Goal: Task Accomplishment & Management: Use online tool/utility

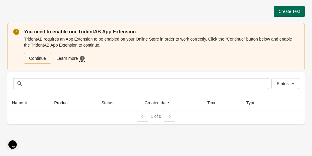
click at [293, 12] on span "Create Test" at bounding box center [289, 11] width 21 height 5
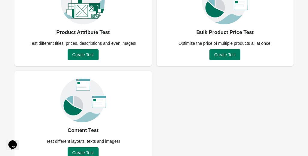
scroll to position [86, 0]
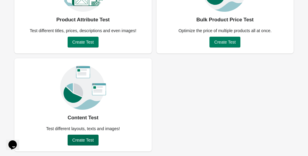
click at [79, 140] on span "Create Test" at bounding box center [82, 139] width 21 height 5
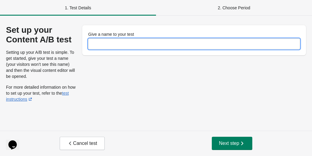
click at [133, 44] on input "Give a name to your test" at bounding box center [194, 43] width 212 height 11
type input "**********"
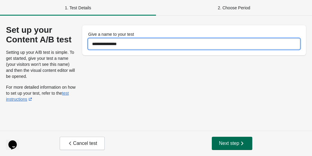
click at [219, 146] on span "Next step" at bounding box center [232, 143] width 26 height 6
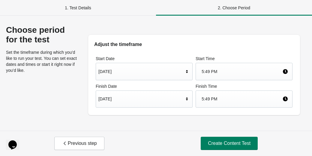
click at [128, 72] on div "Aug 19, 2025" at bounding box center [141, 71] width 86 height 11
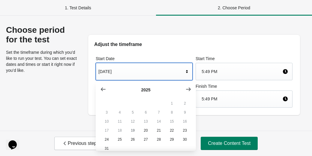
scroll to position [10, 0]
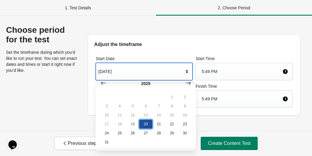
click at [145, 122] on button "20" at bounding box center [145, 123] width 13 height 9
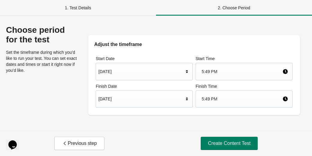
click at [209, 70] on div "5:49 PM" at bounding box center [242, 71] width 81 height 11
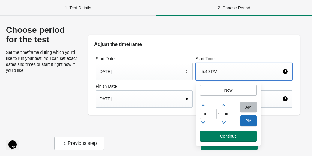
scroll to position [0, 0]
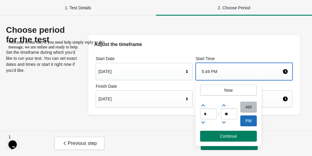
click at [205, 124] on icon at bounding box center [203, 122] width 6 height 6
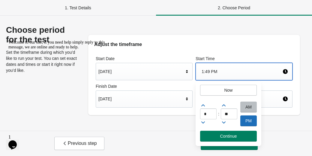
type input "**"
click at [225, 122] on icon at bounding box center [224, 122] width 4 height 2
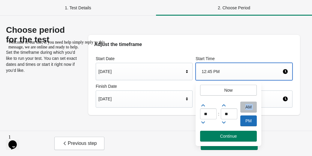
click at [225, 122] on icon at bounding box center [224, 122] width 4 height 2
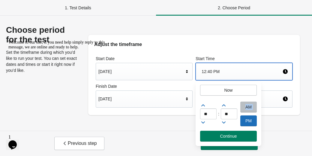
click at [225, 122] on icon at bounding box center [224, 122] width 4 height 2
type input "**"
click at [202, 123] on icon at bounding box center [203, 122] width 6 height 6
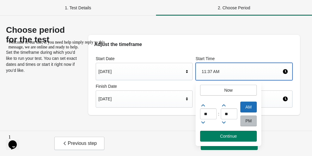
click at [202, 123] on icon at bounding box center [203, 122] width 6 height 6
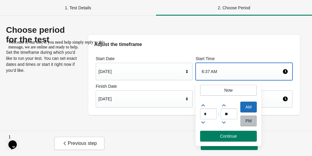
click at [202, 123] on icon at bounding box center [203, 122] width 6 height 6
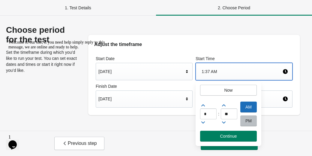
click at [202, 123] on icon at bounding box center [203, 122] width 6 height 6
type input "*"
click at [228, 121] on div at bounding box center [229, 122] width 17 height 6
click at [225, 122] on icon at bounding box center [224, 122] width 6 height 6
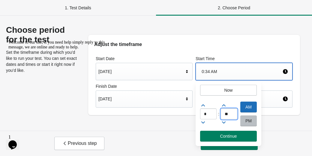
click at [231, 112] on input "**" at bounding box center [229, 113] width 17 height 11
type input "**"
click at [229, 134] on span "Continue" at bounding box center [228, 136] width 17 height 5
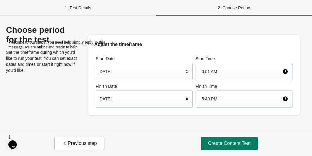
click at [158, 99] on div "Aug 26, 2025" at bounding box center [141, 98] width 86 height 11
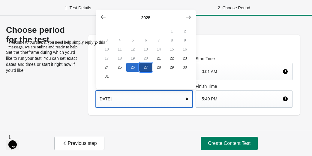
click at [143, 70] on button "27" at bounding box center [145, 67] width 13 height 9
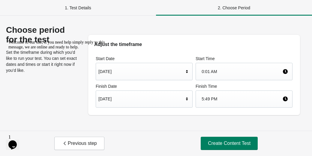
click at [203, 96] on div "5:49 PM" at bounding box center [242, 98] width 81 height 11
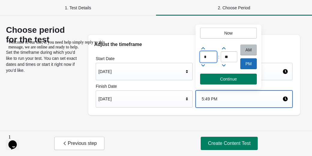
click at [209, 54] on input "*" at bounding box center [208, 56] width 17 height 11
type input "*"
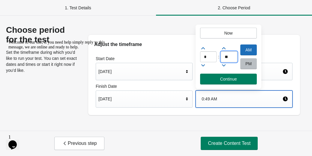
click at [222, 56] on input "**" at bounding box center [229, 56] width 17 height 11
type input "**"
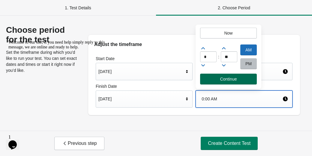
click at [223, 80] on span "Continue" at bounding box center [228, 79] width 17 height 5
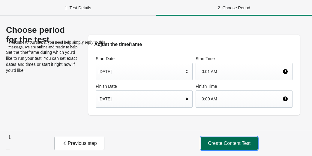
click at [232, 143] on span "Create Content Test" at bounding box center [229, 143] width 43 height 6
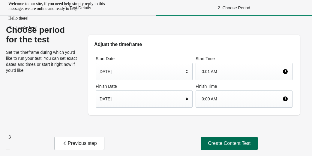
click at [218, 141] on span "Create Content Test" at bounding box center [229, 143] width 43 height 6
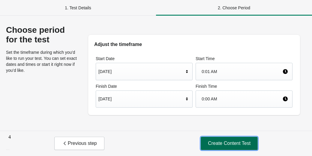
click at [221, 141] on span "Create Content Test" at bounding box center [229, 143] width 43 height 6
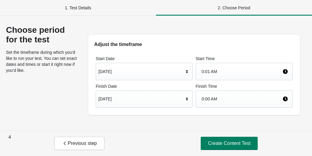
click at [224, 144] on span "Create Content Test" at bounding box center [229, 143] width 43 height 6
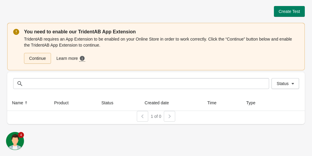
click at [43, 54] on link "Continue" at bounding box center [37, 58] width 27 height 11
click at [37, 60] on link "Continue" at bounding box center [37, 58] width 27 height 11
click at [35, 54] on link "Continue" at bounding box center [37, 58] width 27 height 11
click at [294, 10] on span "Create Test" at bounding box center [289, 11] width 21 height 5
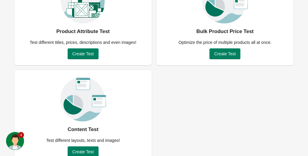
scroll to position [86, 0]
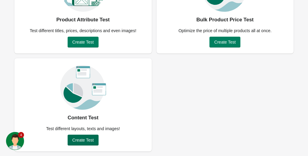
click at [91, 140] on span "Create Test" at bounding box center [82, 139] width 21 height 5
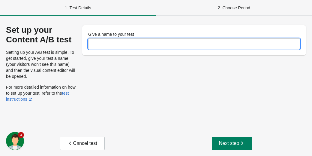
click at [97, 45] on input "Give a name to your test" at bounding box center [194, 43] width 212 height 11
type input "**********"
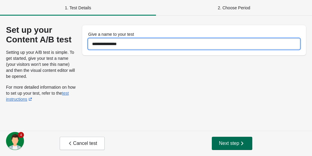
click at [229, 143] on span "Next step" at bounding box center [232, 143] width 26 height 6
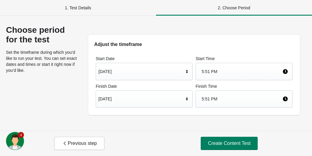
click at [149, 70] on div "Aug 19, 2025" at bounding box center [141, 71] width 86 height 11
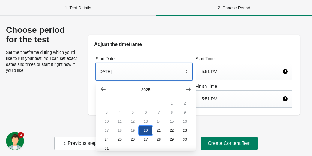
click at [147, 128] on button "20" at bounding box center [145, 130] width 13 height 9
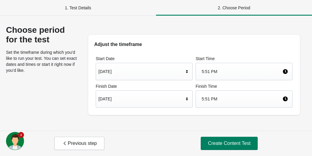
click at [210, 69] on div "5:51 PM" at bounding box center [242, 71] width 81 height 11
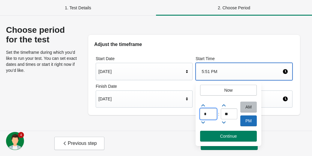
click at [214, 114] on input "*" at bounding box center [208, 113] width 17 height 11
type input "*"
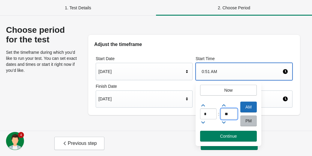
click at [224, 113] on input "**" at bounding box center [229, 113] width 17 height 11
type input "**"
click at [232, 137] on span "Continue" at bounding box center [228, 136] width 17 height 5
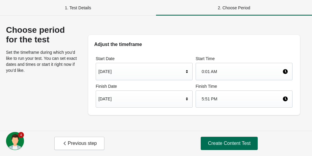
click at [217, 140] on span "Create Content Test" at bounding box center [229, 143] width 43 height 6
click at [210, 142] on span "Create Content Test" at bounding box center [229, 143] width 43 height 6
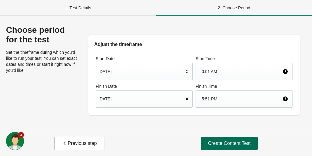
click at [210, 142] on span "Create Content Test" at bounding box center [229, 143] width 43 height 6
click at [90, 9] on div "1. Test Details" at bounding box center [78, 8] width 156 height 16
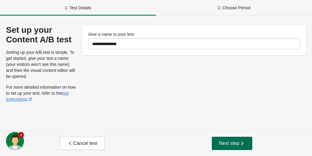
click at [219, 140] on span "Next step" at bounding box center [232, 143] width 26 height 6
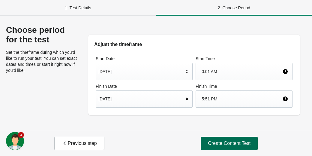
click at [219, 140] on span "Create Content Test" at bounding box center [229, 143] width 43 height 6
click at [124, 68] on div "Aug 20, 2025" at bounding box center [141, 71] width 86 height 11
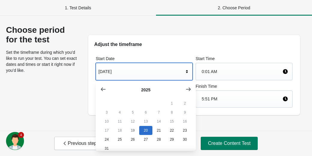
click at [131, 129] on button "19" at bounding box center [132, 130] width 13 height 9
click at [229, 64] on div "0:01 AM" at bounding box center [244, 71] width 97 height 17
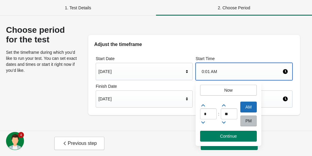
click at [228, 148] on div "Now * : ** AM PM Continue" at bounding box center [228, 115] width 71 height 71
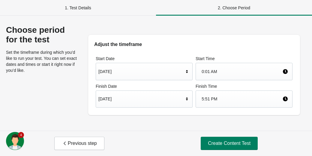
click at [228, 148] on button "Create Content Test" at bounding box center [229, 143] width 57 height 13
click at [73, 145] on span "Previous step" at bounding box center [79, 143] width 35 height 6
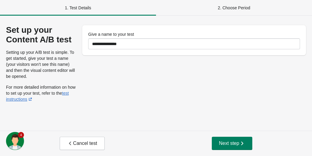
click at [73, 145] on span "Cancel test" at bounding box center [82, 143] width 30 height 6
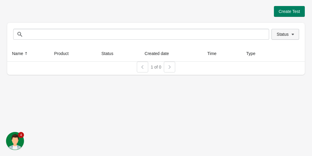
click at [297, 31] on button "Status" at bounding box center [286, 34] width 28 height 11
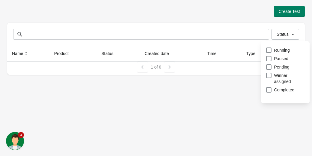
click at [229, 98] on div "Create Test Status Status Name Product Status Created date Time Type 1 of 0" at bounding box center [156, 78] width 312 height 156
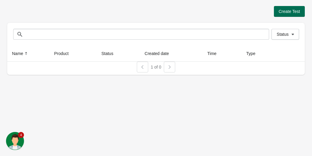
click at [283, 15] on button "Create Test" at bounding box center [289, 11] width 31 height 11
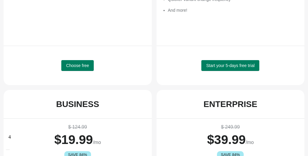
scroll to position [186, 0]
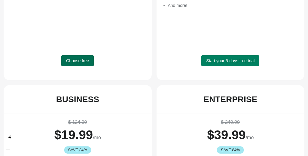
click at [66, 62] on span "Choose free" at bounding box center [77, 60] width 23 height 5
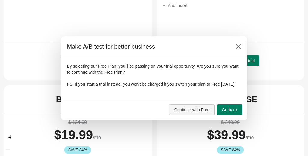
click at [196, 111] on span "Continue with Free" at bounding box center [191, 109] width 35 height 5
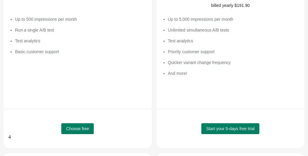
scroll to position [0, 0]
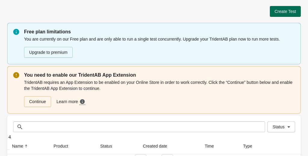
click at [285, 14] on span "Create Test" at bounding box center [284, 11] width 21 height 5
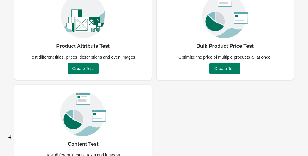
scroll to position [86, 0]
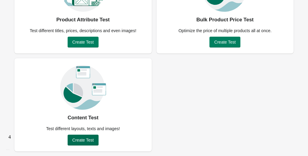
click at [80, 140] on span "Create Test" at bounding box center [82, 139] width 21 height 5
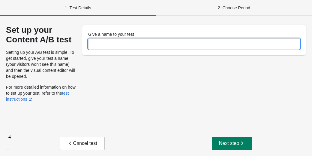
click at [110, 48] on input "Give a name to your test" at bounding box center [194, 43] width 212 height 11
type input "**********"
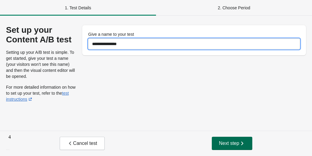
click at [226, 144] on span "Next step" at bounding box center [232, 143] width 26 height 6
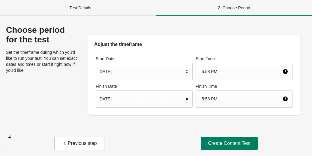
click at [207, 74] on div "5:58 PM" at bounding box center [242, 71] width 81 height 11
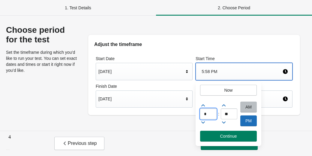
click at [208, 118] on input "*" at bounding box center [208, 113] width 17 height 11
type input "*"
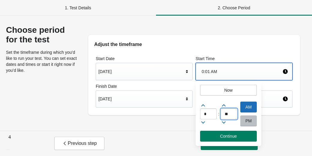
type input "**"
click at [132, 71] on div "Aug 19, 2025" at bounding box center [141, 71] width 86 height 11
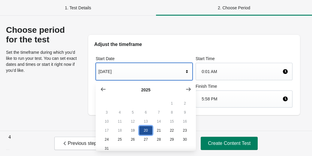
click at [143, 132] on button "20" at bounding box center [145, 130] width 13 height 9
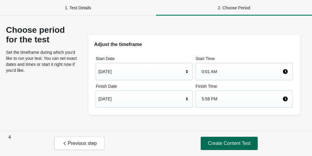
click at [240, 145] on span "Create Content Test" at bounding box center [229, 143] width 43 height 6
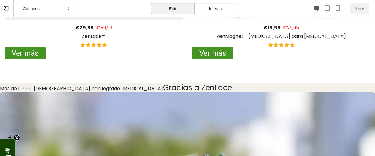
scroll to position [329, 0]
click at [41, 12] on div "Changes" at bounding box center [48, 9] width 56 height 12
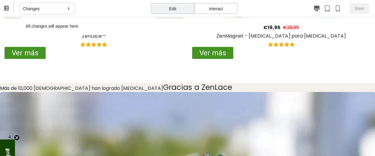
click at [59, 5] on div "Changes" at bounding box center [48, 9] width 56 height 12
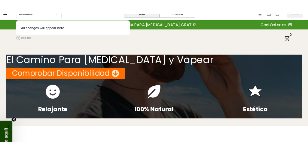
scroll to position [0, 0]
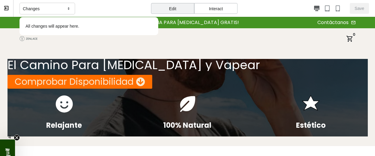
click at [180, 5] on div "Edit" at bounding box center [172, 8] width 43 height 11
click at [177, 6] on div "Edit" at bounding box center [172, 8] width 43 height 11
click at [231, 4] on div "Save" at bounding box center [299, 8] width 139 height 11
click at [220, 8] on div "Interact" at bounding box center [215, 8] width 43 height 11
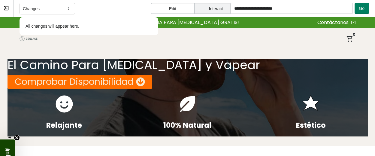
click at [177, 6] on div "Edit" at bounding box center [172, 8] width 43 height 11
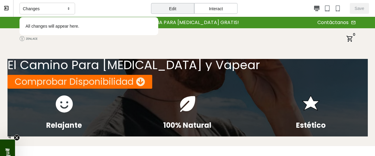
click at [217, 7] on div "Interact" at bounding box center [215, 8] width 43 height 11
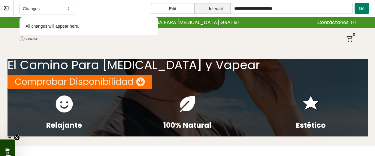
click at [265, 47] on div "menu zenlace shopping_cart 0" at bounding box center [185, 38] width 341 height 21
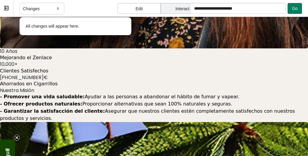
scroll to position [829, 0]
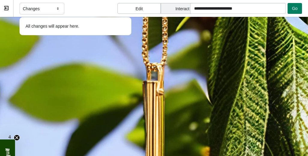
click at [9, 9] on icon at bounding box center [6, 7] width 5 height 5
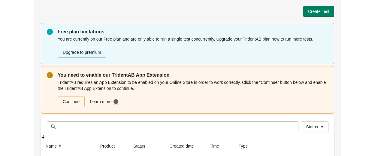
scroll to position [35, 0]
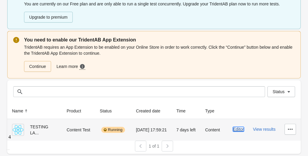
click at [242, 129] on button "Editor" at bounding box center [238, 129] width 11 height 5
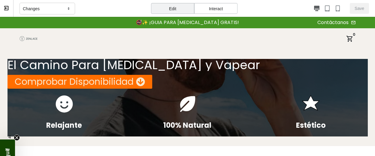
click at [25, 11] on p "Changes" at bounding box center [31, 9] width 17 height 6
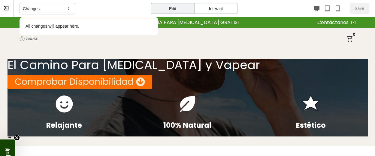
click at [176, 9] on div "Edit" at bounding box center [172, 8] width 43 height 11
click at [177, 9] on div "Edit" at bounding box center [172, 8] width 43 height 11
click at [217, 8] on div "Interact" at bounding box center [215, 8] width 43 height 11
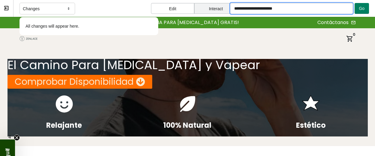
click at [255, 13] on input "**********" at bounding box center [291, 8] width 122 height 11
click at [295, 11] on input "**********" at bounding box center [291, 8] width 122 height 11
click at [312, 6] on span "Go" at bounding box center [362, 8] width 6 height 5
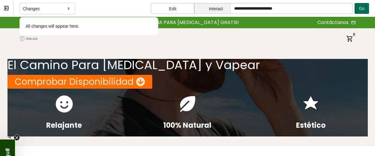
click at [312, 11] on span "Go" at bounding box center [362, 8] width 6 height 5
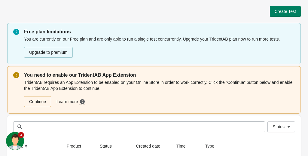
scroll to position [35, 0]
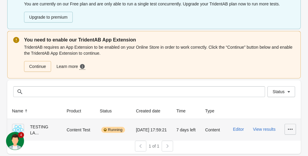
click at [287, 128] on icon "button" at bounding box center [290, 129] width 6 height 6
click at [283, 100] on span "Pause" at bounding box center [285, 102] width 12 height 6
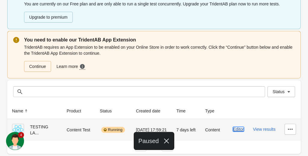
click at [238, 129] on button "Editor" at bounding box center [238, 129] width 11 height 5
